Goal: Obtain resource: Download file/media

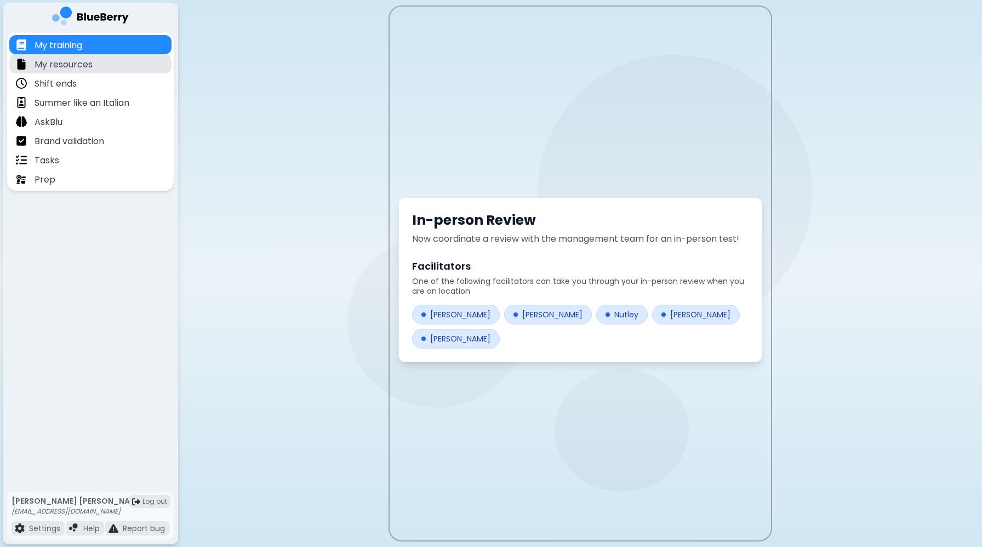
click at [122, 60] on div "My resources" at bounding box center [90, 63] width 162 height 19
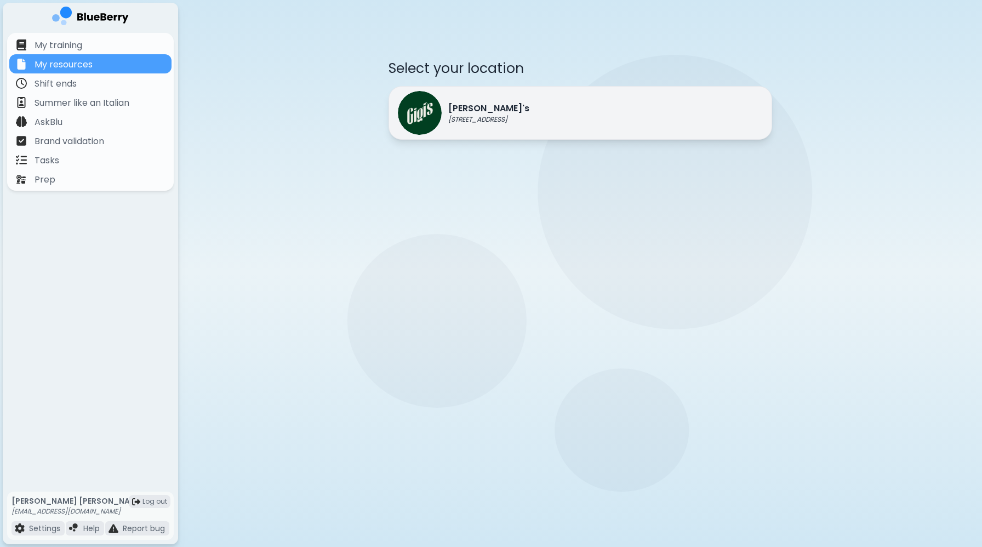
click at [472, 123] on p "[STREET_ADDRESS]" at bounding box center [488, 119] width 81 height 9
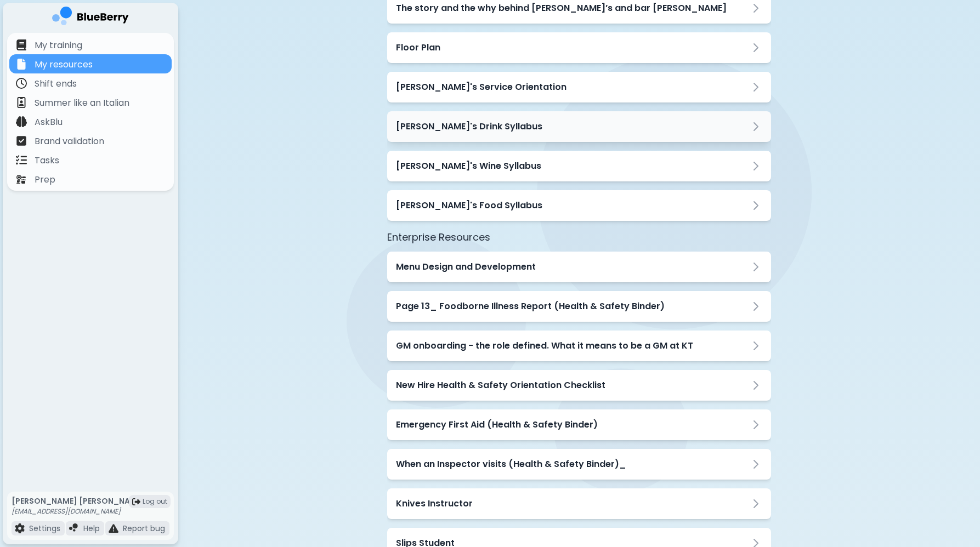
scroll to position [112, 0]
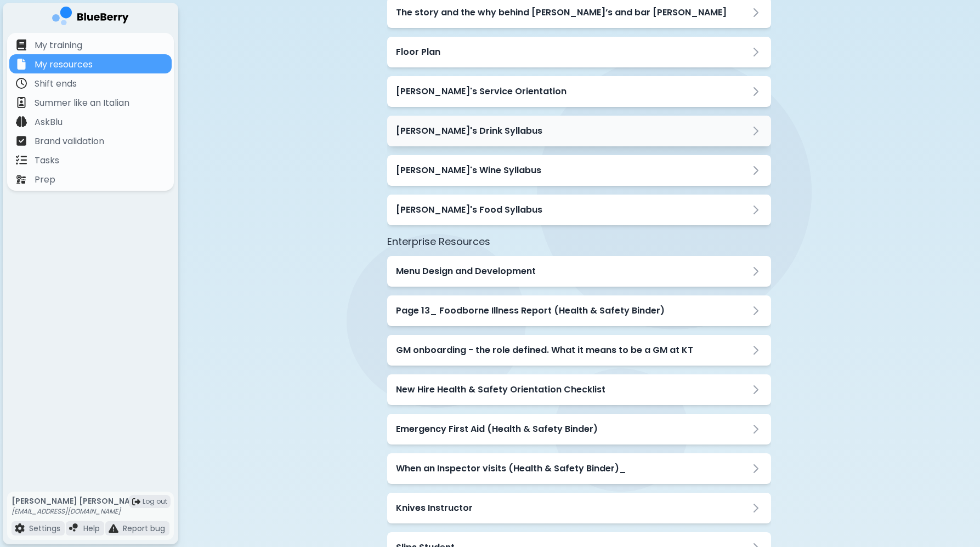
click at [470, 137] on h3 "Gigi's Drink Syllabus" at bounding box center [469, 130] width 146 height 13
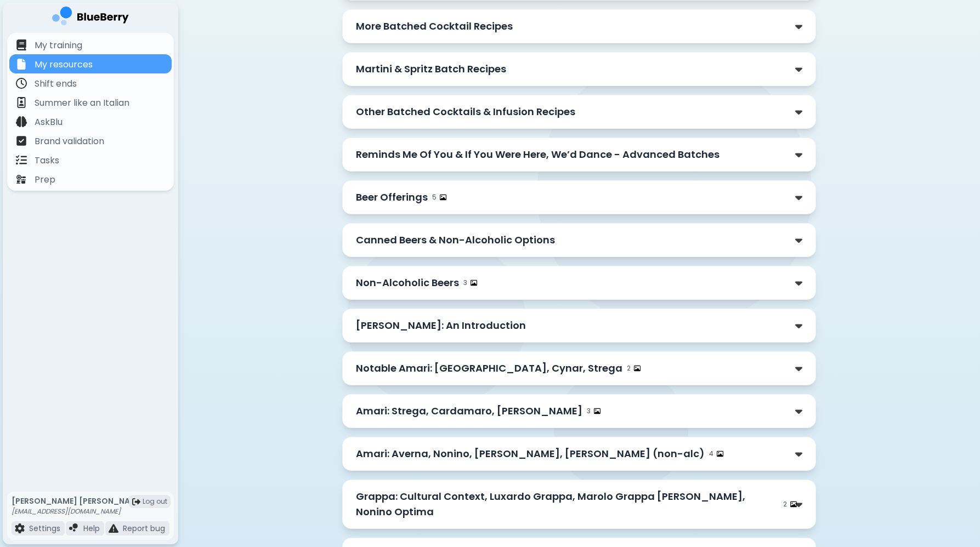
scroll to position [838, 0]
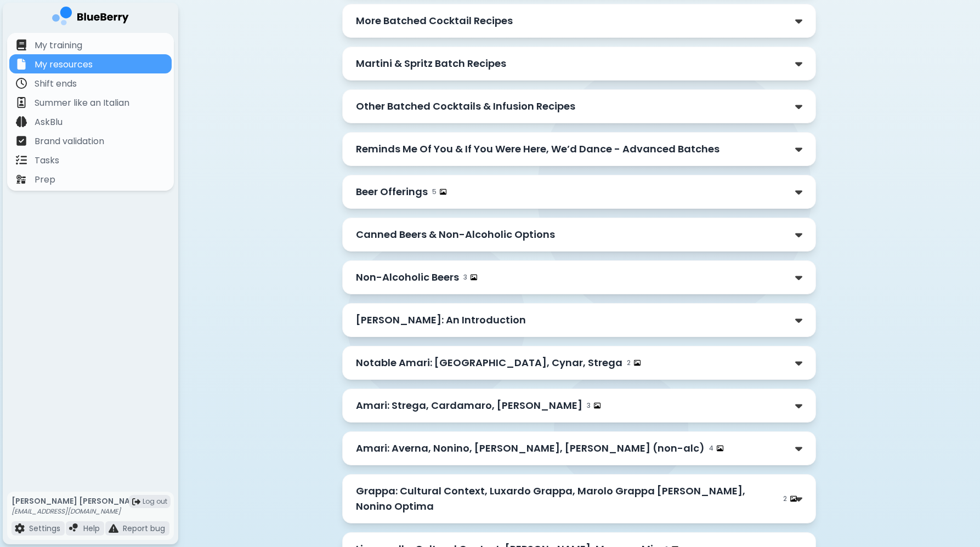
click at [426, 319] on p "Amaro: An Introduction" at bounding box center [441, 320] width 170 height 15
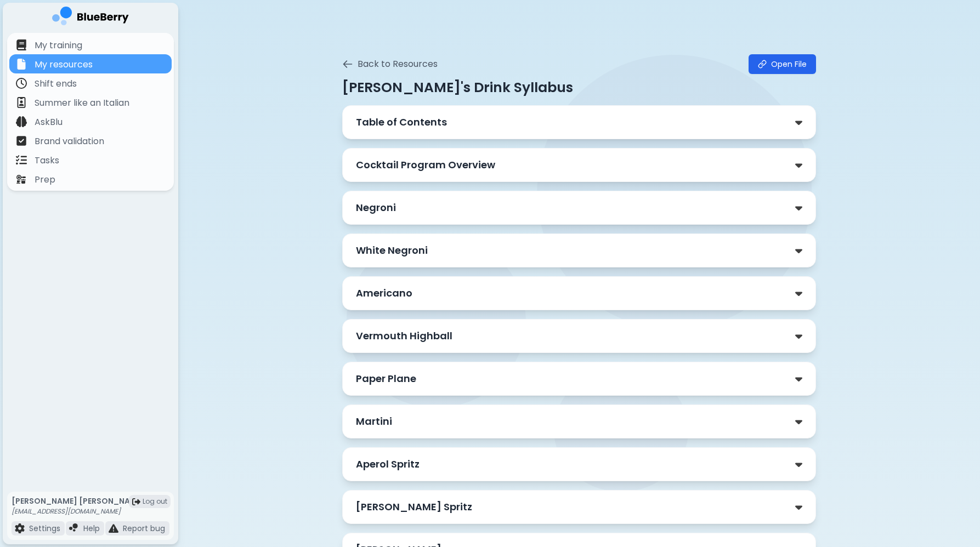
scroll to position [0, 0]
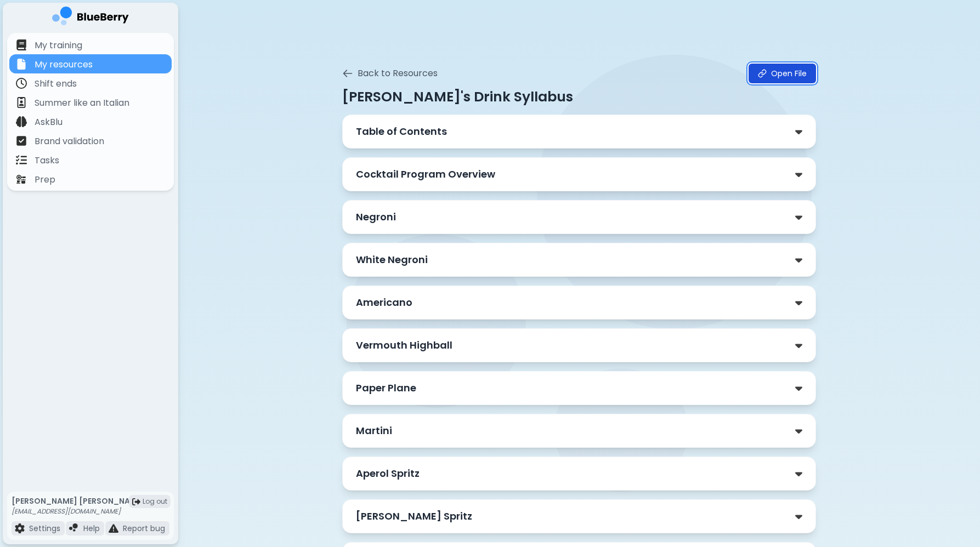
click at [799, 71] on link "Open File" at bounding box center [781, 74] width 67 height 20
